Goal: Task Accomplishment & Management: Complete application form

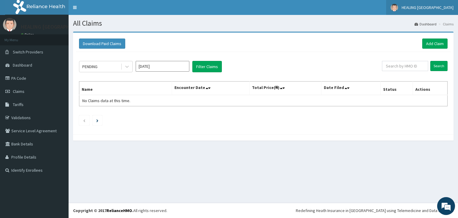
click at [430, 4] on link "HEALING VITUES HOSPITAL" at bounding box center [422, 7] width 72 height 15
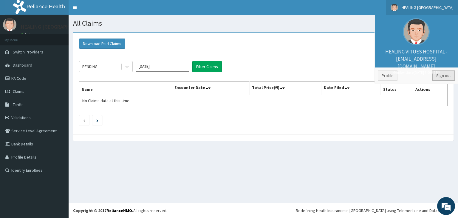
click at [445, 75] on link "Sign out" at bounding box center [444, 75] width 22 height 10
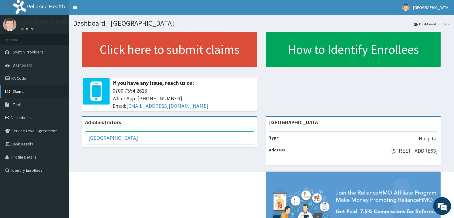
click at [20, 91] on span "Claims" at bounding box center [19, 91] width 12 height 5
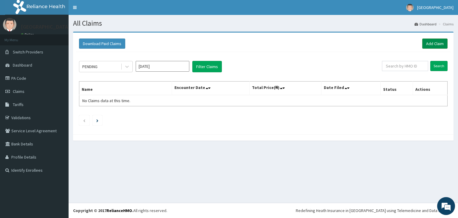
click at [433, 43] on link "Add Claim" at bounding box center [434, 43] width 25 height 10
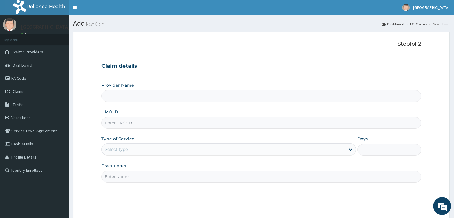
click at [161, 122] on input "HMO ID" at bounding box center [260, 123] width 319 height 12
type input "[GEOGRAPHIC_DATA]"
type input "ELN/10178/A"
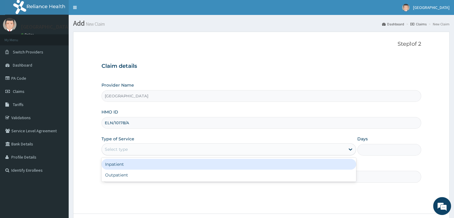
click at [179, 149] on div "Select type" at bounding box center [223, 149] width 243 height 10
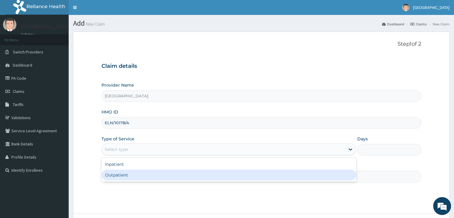
click at [171, 179] on div "Outpatient" at bounding box center [228, 174] width 254 height 11
type input "1"
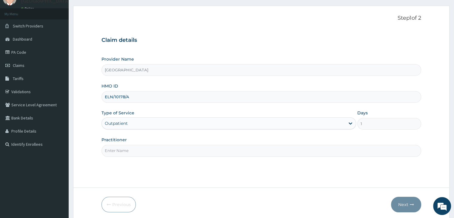
scroll to position [49, 0]
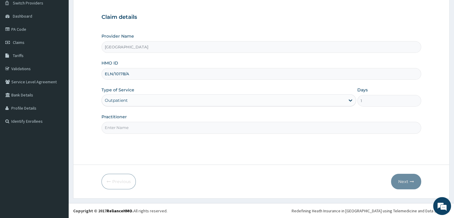
click at [285, 127] on input "Practitioner" at bounding box center [260, 128] width 319 height 12
type input "Dr Bakare"
click at [402, 181] on button "Next" at bounding box center [406, 182] width 30 height 16
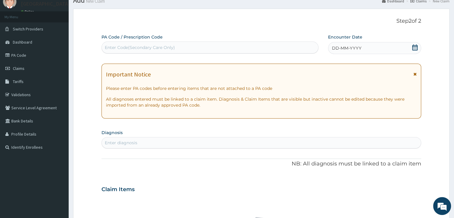
scroll to position [30, 0]
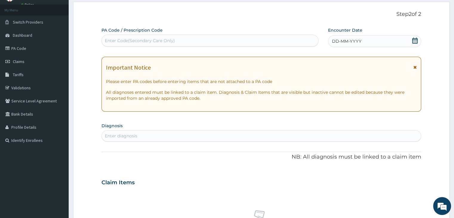
click at [414, 39] on icon at bounding box center [414, 41] width 5 height 6
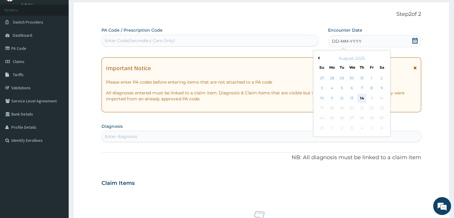
click at [362, 98] on div "14" at bounding box center [361, 98] width 9 height 9
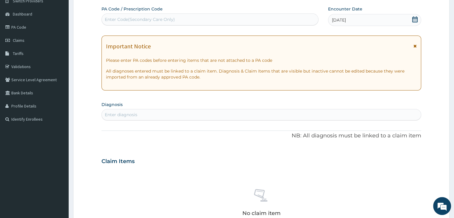
scroll to position [119, 0]
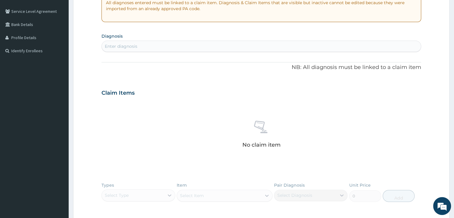
click at [236, 48] on div "Enter diagnosis" at bounding box center [261, 46] width 319 height 10
type input "malaria"
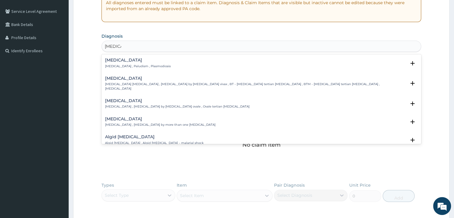
click at [130, 63] on div "Malaria Malaria , Paludism , Plasmodiosis" at bounding box center [138, 63] width 66 height 10
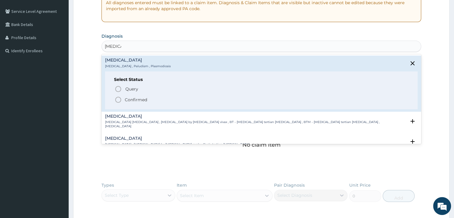
click at [119, 99] on icon "status option filled" at bounding box center [118, 99] width 7 height 7
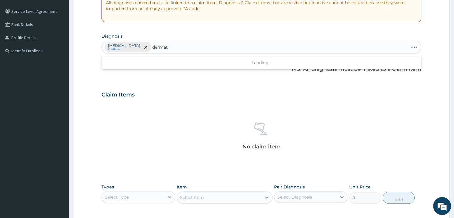
type input "dermati"
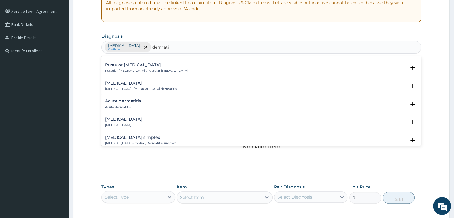
scroll to position [268, 0]
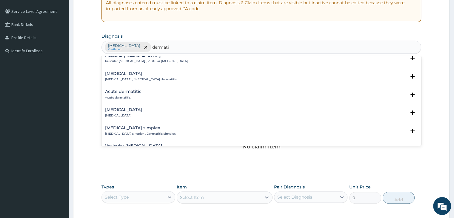
click at [132, 95] on div "Acute dermatitis Acute dermatitis" at bounding box center [123, 94] width 36 height 10
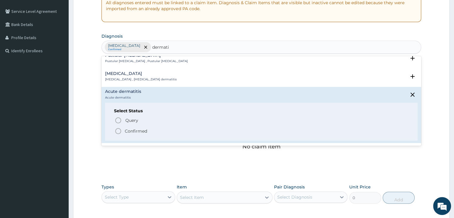
click at [118, 130] on icon "status option filled" at bounding box center [118, 130] width 7 height 7
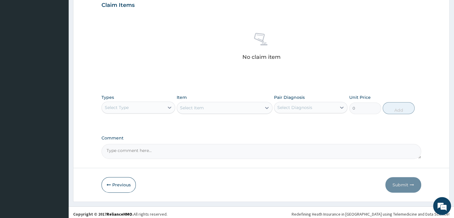
scroll to position [212, 0]
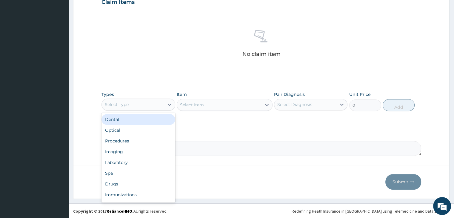
click at [151, 102] on div "Select Type" at bounding box center [133, 105] width 62 height 10
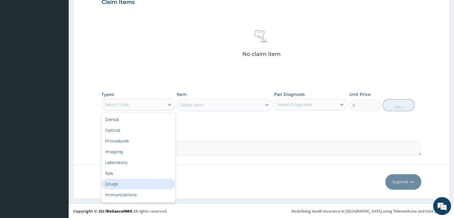
click at [129, 184] on div "Drugs" at bounding box center [137, 183] width 73 height 11
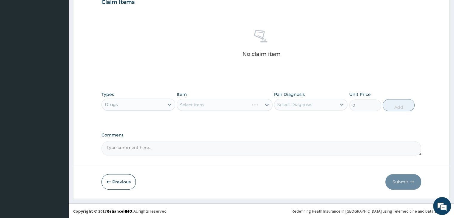
click at [223, 106] on div "Select Item" at bounding box center [225, 105] width 96 height 12
click at [234, 108] on div "Select Item" at bounding box center [219, 105] width 84 height 10
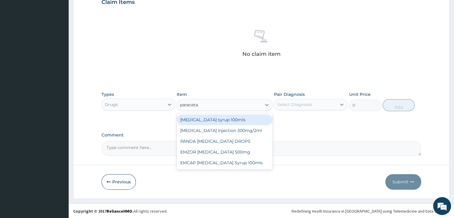
type input "paracetam"
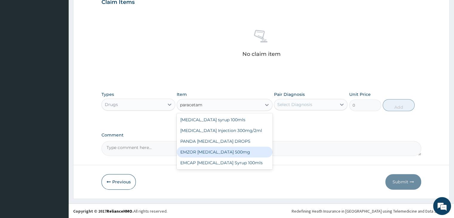
click at [224, 153] on div "EMZOR PARACETAMOL 500mg" at bounding box center [225, 151] width 96 height 11
type input "21.5"
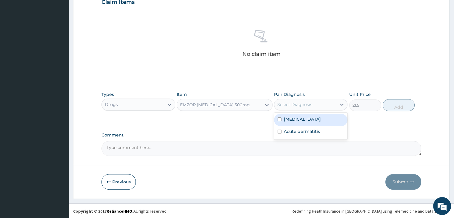
click at [317, 99] on div "Select Diagnosis" at bounding box center [310, 104] width 73 height 11
click at [309, 121] on div "Malaria" at bounding box center [310, 120] width 73 height 12
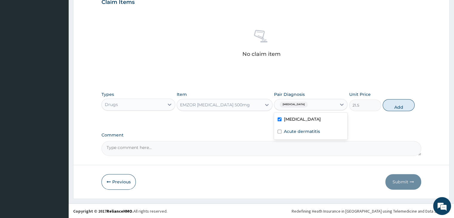
checkbox input "true"
drag, startPoint x: 396, startPoint y: 107, endPoint x: 265, endPoint y: 111, distance: 131.7
click at [393, 104] on button "Add" at bounding box center [398, 105] width 32 height 12
type input "0"
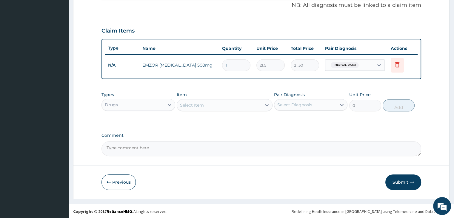
type input "0.00"
type input "1"
type input "21.50"
type input "18"
type input "387.00"
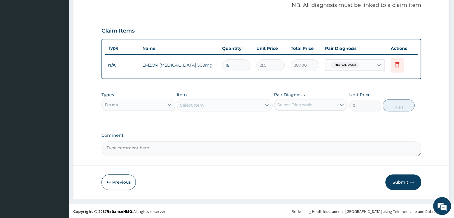
type input "18"
click at [227, 103] on div "Select Item" at bounding box center [219, 105] width 84 height 10
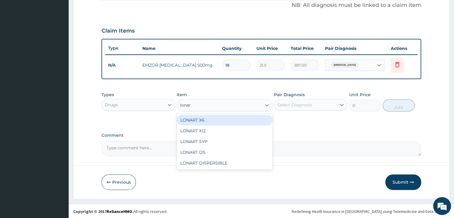
type input "lonart"
click at [227, 122] on div "LONART X6" at bounding box center [225, 120] width 96 height 11
type input "430"
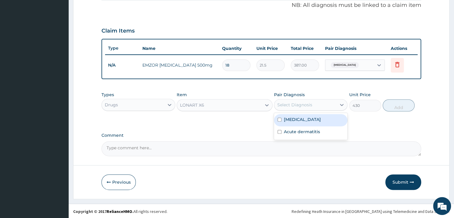
click at [328, 100] on div "Select Diagnosis" at bounding box center [305, 105] width 62 height 10
click at [311, 120] on div "Malaria" at bounding box center [310, 120] width 73 height 12
checkbox input "true"
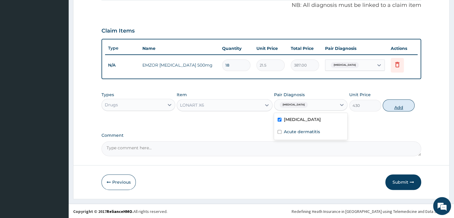
click at [401, 105] on button "Add" at bounding box center [398, 105] width 32 height 12
type input "0"
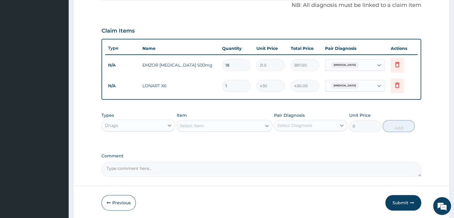
click at [214, 124] on div "Select Item" at bounding box center [219, 126] width 84 height 10
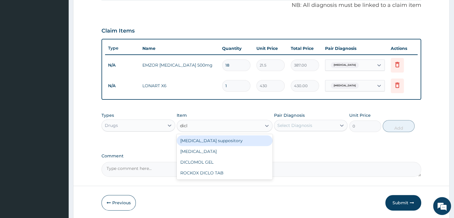
type input "diclo"
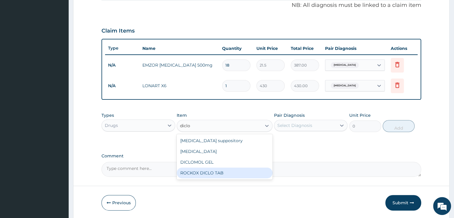
click at [220, 169] on div "ROCKOX DICLO TAB" at bounding box center [225, 172] width 96 height 11
type input "75.25"
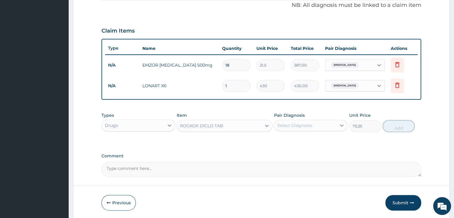
click at [313, 121] on div "Select Diagnosis" at bounding box center [305, 126] width 62 height 10
click at [309, 139] on div "Malaria" at bounding box center [310, 141] width 73 height 12
checkbox input "true"
click at [404, 122] on button "Add" at bounding box center [398, 126] width 32 height 12
type input "0"
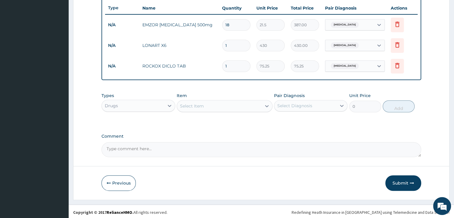
scroll to position [224, 0]
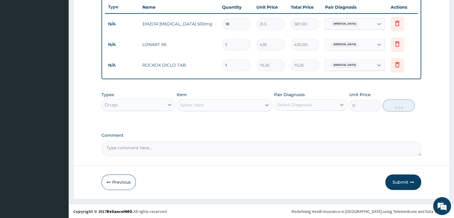
click at [232, 107] on div "Select Item" at bounding box center [219, 105] width 84 height 10
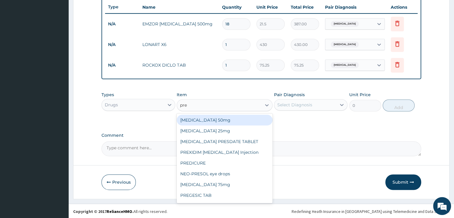
type input "pred"
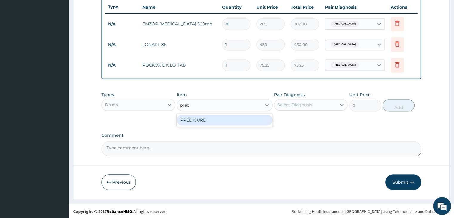
click at [232, 120] on div "PREDICURE" at bounding box center [225, 120] width 96 height 11
type input "48.375"
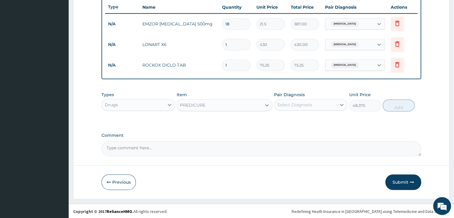
click at [312, 105] on div "Select Diagnosis" at bounding box center [305, 105] width 62 height 10
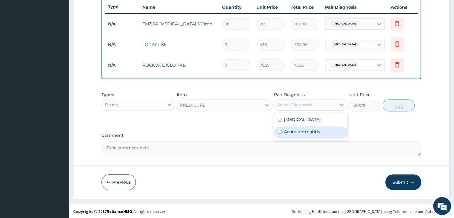
click at [302, 132] on label "Acute dermatitis" at bounding box center [302, 132] width 36 height 6
checkbox input "true"
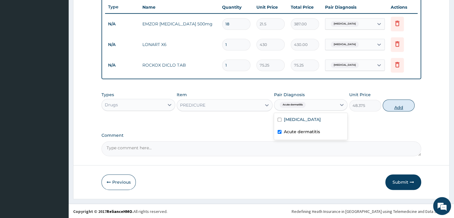
click at [400, 103] on button "Add" at bounding box center [398, 105] width 32 height 12
type input "0"
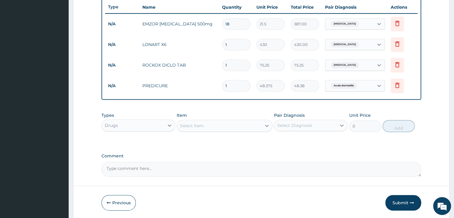
click at [272, 153] on label "Comment" at bounding box center [260, 155] width 319 height 5
click at [272, 162] on textarea "Comment" at bounding box center [260, 169] width 319 height 15
click at [222, 125] on div "Select Item" at bounding box center [219, 126] width 84 height 10
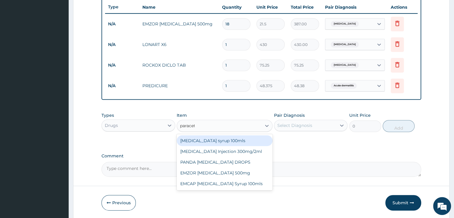
type input "paraceta"
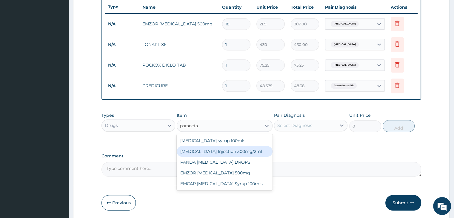
click at [226, 151] on div "PARACETAMOL Injection 300mg/2ml" at bounding box center [225, 151] width 96 height 11
type input "236.5"
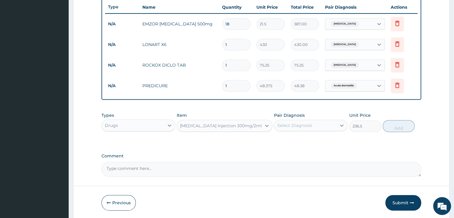
click at [317, 125] on div "Select Diagnosis" at bounding box center [305, 126] width 62 height 10
click at [311, 140] on div "Malaria" at bounding box center [310, 141] width 73 height 12
checkbox input "true"
click at [404, 128] on button "Add" at bounding box center [398, 126] width 32 height 12
type input "0"
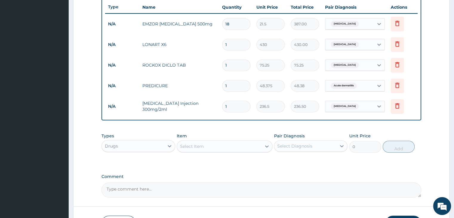
type input "12"
type input "2838.00"
type input "1"
type input "236.50"
type input "0.00"
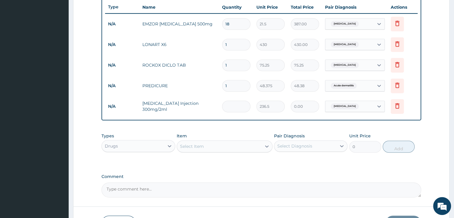
type input "2"
type input "473.00"
type input "2"
click at [239, 66] on input "1" at bounding box center [236, 65] width 28 height 12
type input "10"
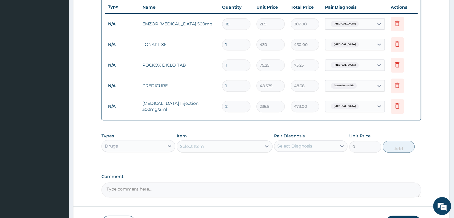
type input "752.50"
type input "10"
click at [234, 45] on input "1" at bounding box center [236, 45] width 28 height 12
type input "0.00"
type input "6"
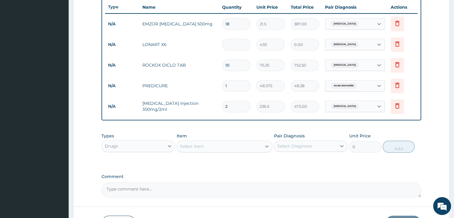
type input "2580.00"
type input "6"
click at [239, 83] on input "1" at bounding box center [236, 86] width 28 height 12
type input "10"
type input "483.75"
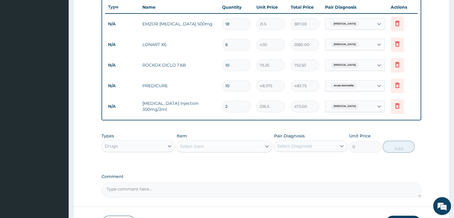
type input "10"
click at [245, 126] on div "PA Code / Prescription Code Enter Code(Secondary Care Only) Encounter Date 14-0…" at bounding box center [260, 15] width 319 height 365
click at [396, 25] on icon at bounding box center [397, 23] width 7 height 7
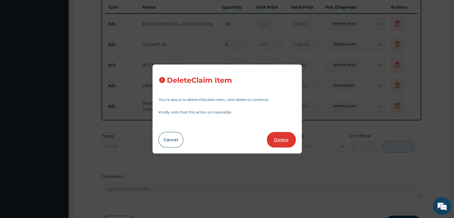
click at [289, 139] on button "Delete" at bounding box center [281, 140] width 29 height 16
type input "6"
type input "430"
type input "2580.00"
type input "10"
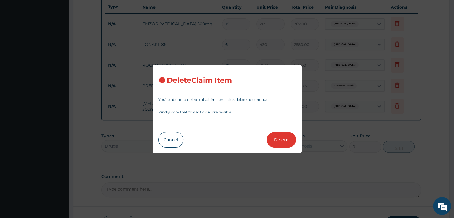
type input "75.25"
type input "752.50"
type input "48.375"
type input "483.75"
type input "2"
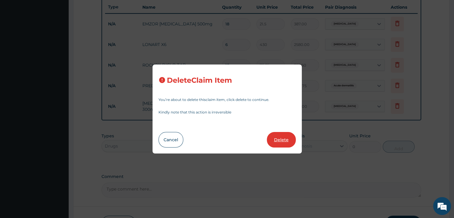
type input "236.5"
type input "473.00"
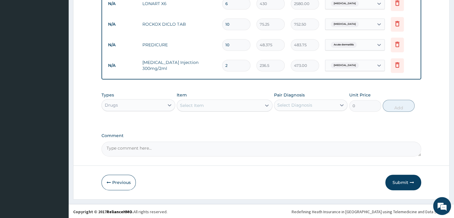
scroll to position [245, 0]
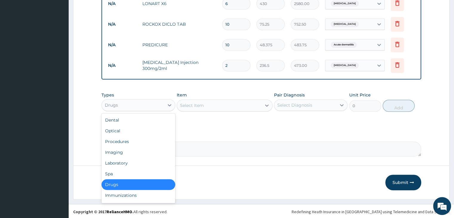
click at [143, 104] on div "Drugs" at bounding box center [133, 105] width 62 height 10
click at [133, 141] on div "Procedures" at bounding box center [137, 141] width 73 height 11
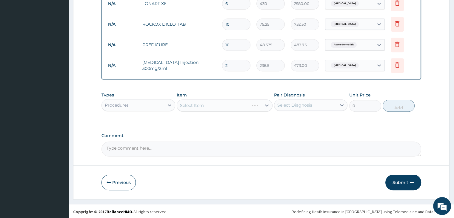
click at [232, 104] on div "Select Item" at bounding box center [219, 106] width 84 height 10
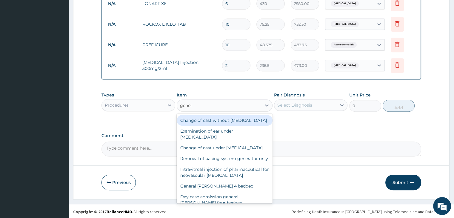
type input "genera"
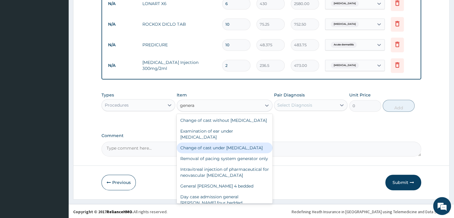
scroll to position [60, 0]
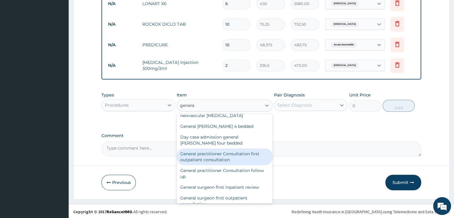
click at [216, 165] on div "General practitioner Consultation first outpatient consultation" at bounding box center [225, 156] width 96 height 17
type input "3000"
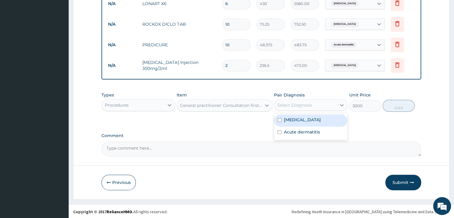
click at [324, 104] on div "Select Diagnosis" at bounding box center [305, 105] width 62 height 10
click at [313, 118] on div "Malaria" at bounding box center [310, 120] width 73 height 12
checkbox input "true"
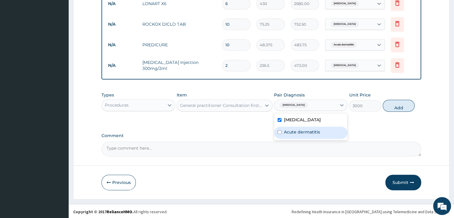
click at [311, 129] on label "Acute dermatitis" at bounding box center [302, 132] width 36 height 6
checkbox input "true"
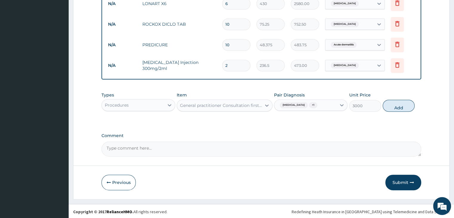
drag, startPoint x: 400, startPoint y: 105, endPoint x: 391, endPoint y: 103, distance: 8.5
click at [399, 105] on button "Add" at bounding box center [398, 106] width 32 height 12
type input "0"
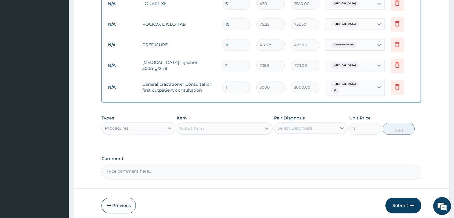
click at [277, 156] on label "Comment" at bounding box center [260, 158] width 319 height 5
click at [277, 164] on textarea "Comment" at bounding box center [260, 171] width 319 height 15
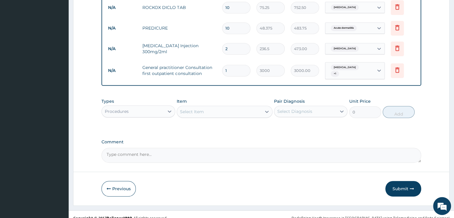
scroll to position [265, 0]
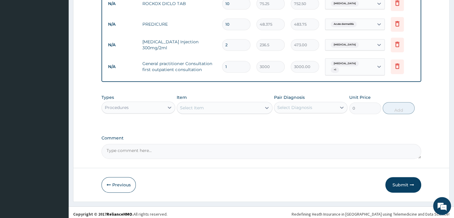
click at [282, 179] on div "Previous Submit" at bounding box center [260, 185] width 319 height 16
click at [404, 180] on button "Submit" at bounding box center [403, 185] width 36 height 16
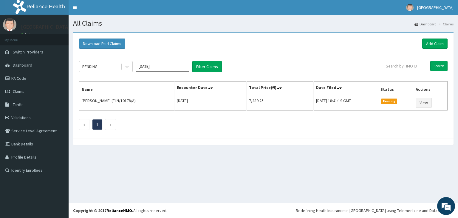
drag, startPoint x: 425, startPoint y: 87, endPoint x: 419, endPoint y: 90, distance: 7.1
click at [452, 102] on div "Download Paid Claims Add Claim × Note you can only download claims within a max…" at bounding box center [263, 86] width 381 height 106
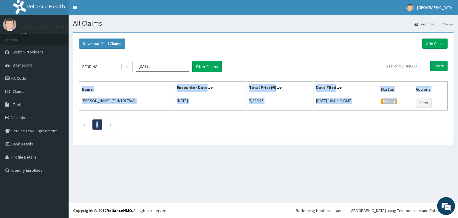
drag, startPoint x: 452, startPoint y: 102, endPoint x: 455, endPoint y: 110, distance: 9.1
click at [455, 110] on div "Download Paid Claims Add Claim × Note you can only download claims within a max…" at bounding box center [264, 91] width 390 height 119
